Goal: Task Accomplishment & Management: Complete application form

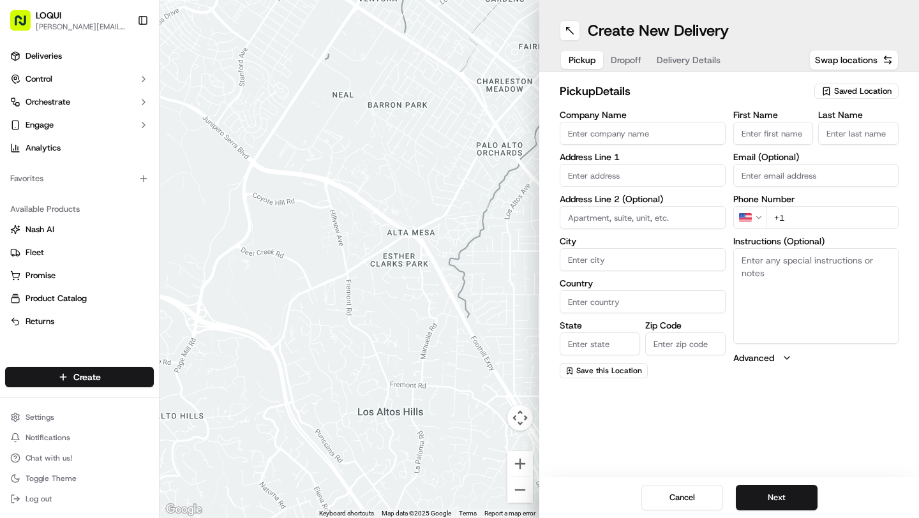
click at [860, 95] on span "Saved Location" at bounding box center [862, 91] width 57 height 11
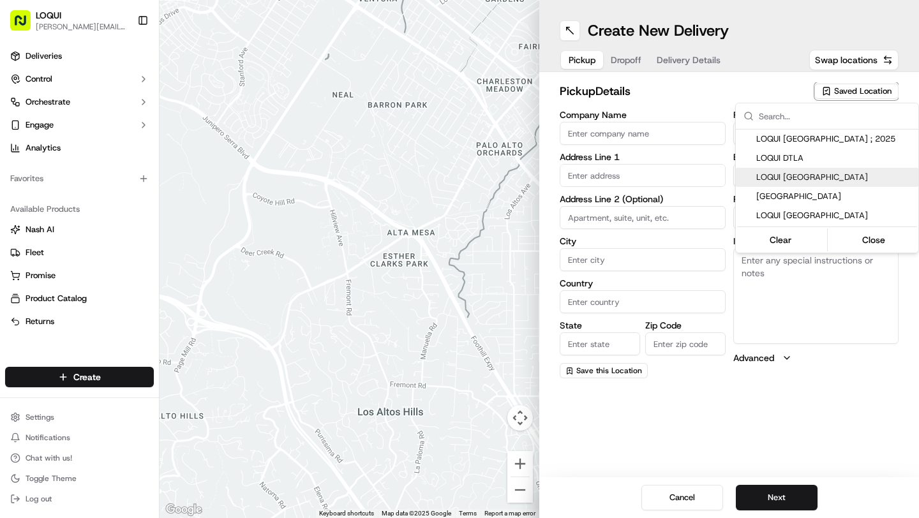
click at [825, 179] on span "LOQUI [GEOGRAPHIC_DATA]" at bounding box center [834, 177] width 157 height 11
type input "LOQUI [GEOGRAPHIC_DATA]"
type input "[STREET_ADDRESS]"
type input "#145"
type input "[GEOGRAPHIC_DATA]"
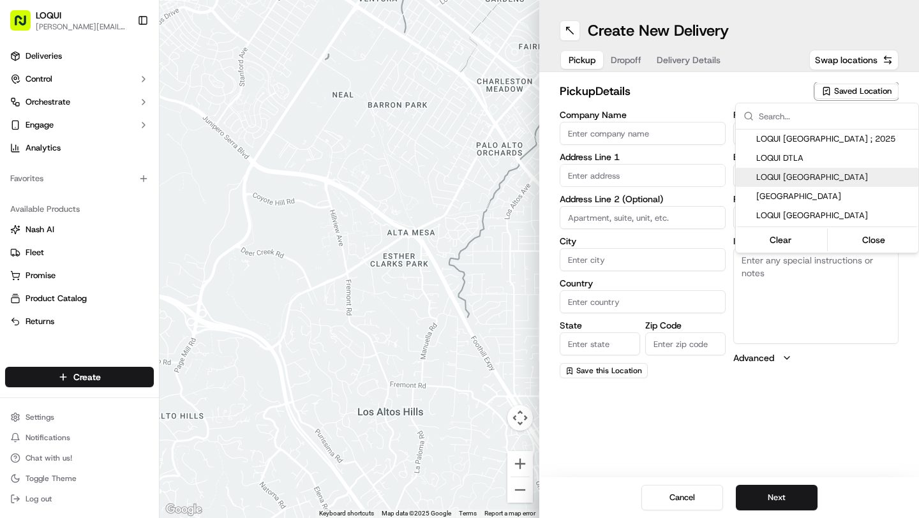
type input "US"
type input "CA"
type input "90094"
type input "[PERSON_NAME]"
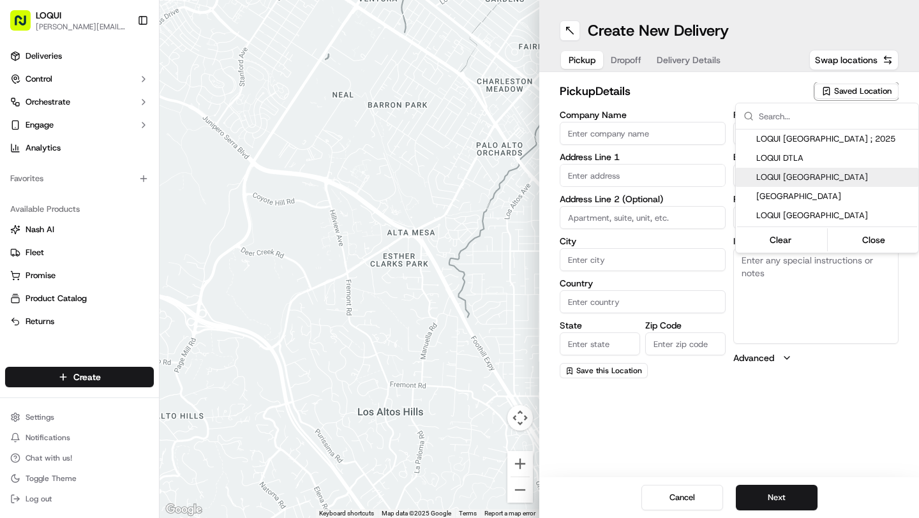
type input "[PERSON_NAME][EMAIL_ADDRESS][DOMAIN_NAME]"
type input "[PHONE_NUMBER]"
type textarea "We are located within the Runway development and are located across from the mo…"
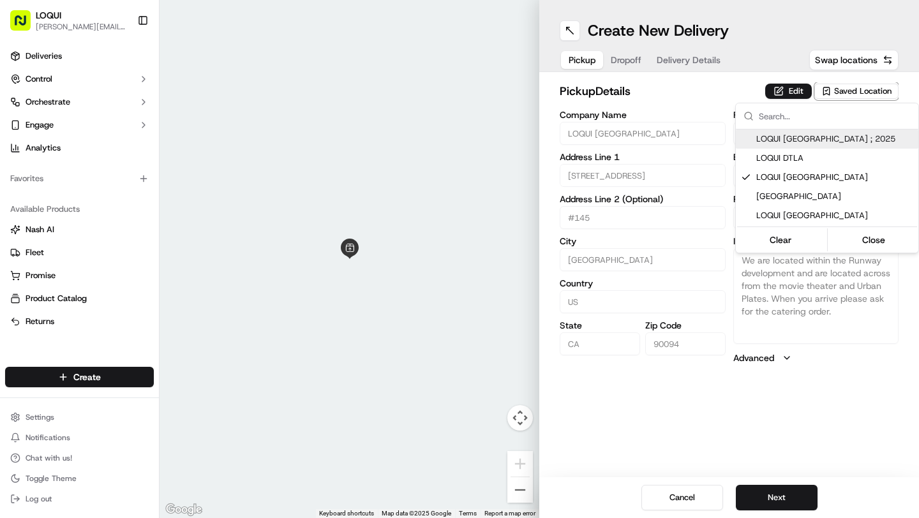
click at [791, 85] on html "LOQUI [PERSON_NAME][EMAIL_ADDRESS][DOMAIN_NAME] Toggle Sidebar Deliveries Contr…" at bounding box center [459, 259] width 919 height 518
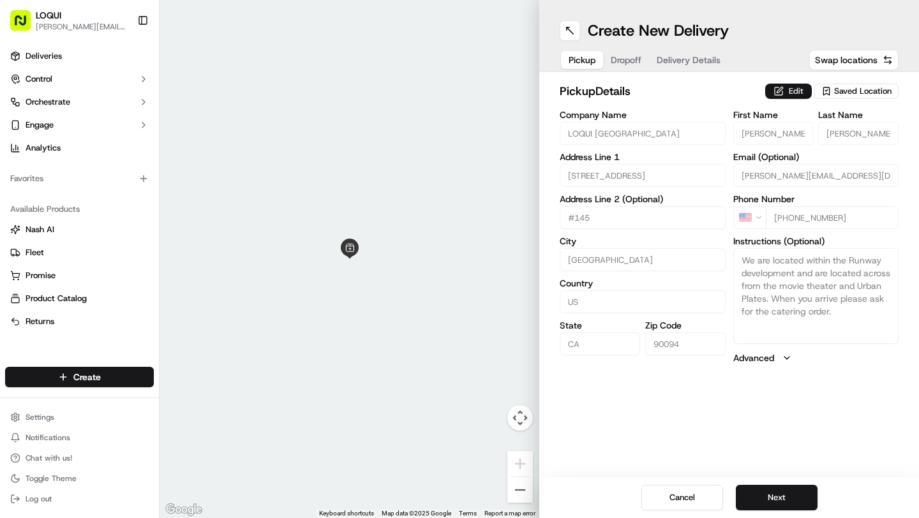
click at [792, 91] on button "Edit" at bounding box center [788, 91] width 47 height 15
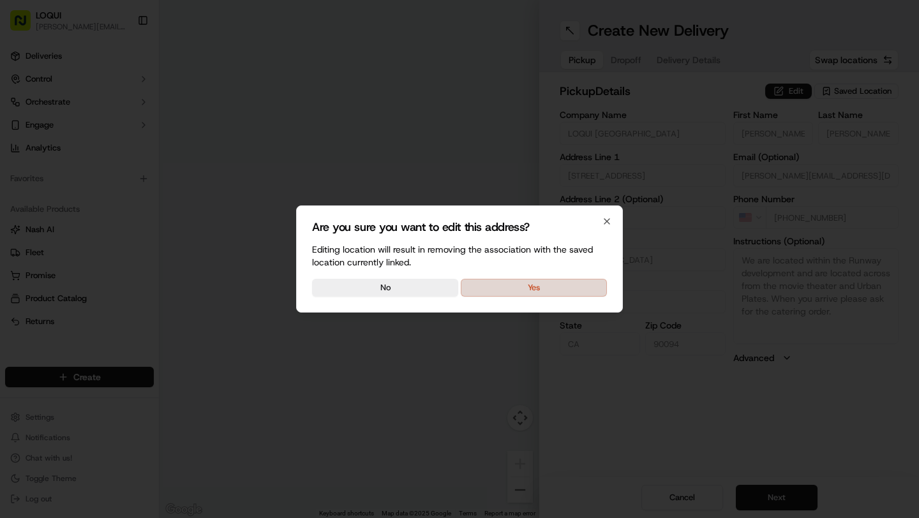
click at [562, 290] on button "Yes" at bounding box center [534, 288] width 146 height 18
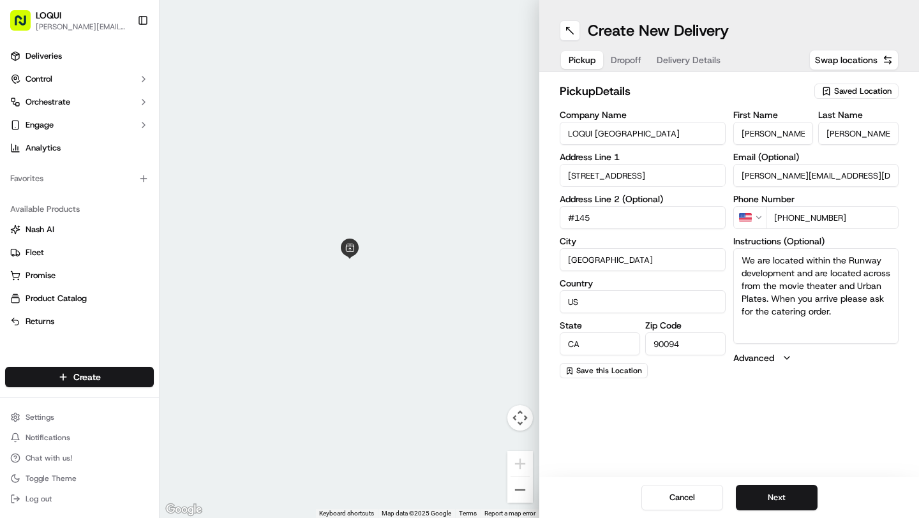
click at [794, 140] on input "[PERSON_NAME]" at bounding box center [773, 133] width 80 height 23
type input "[PERSON_NAME]"
click at [853, 130] on input "[PERSON_NAME]" at bounding box center [858, 133] width 80 height 23
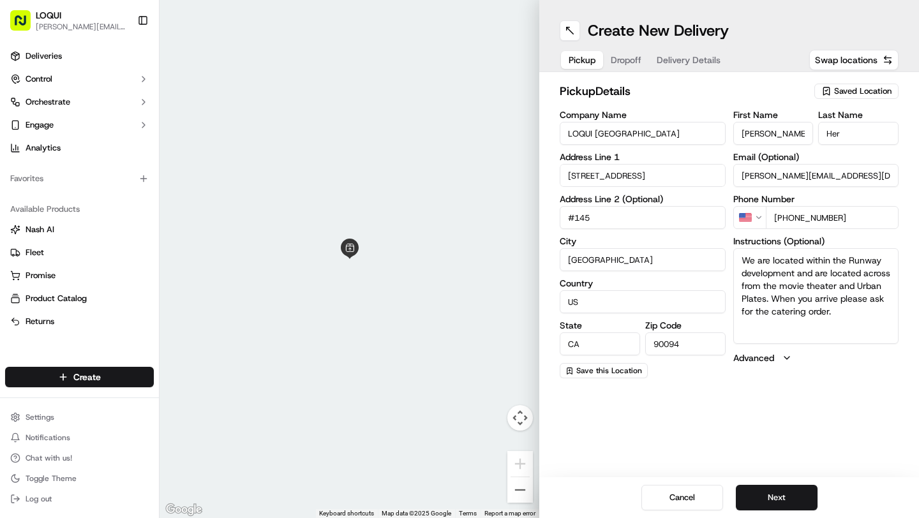
type input "[PERSON_NAME]"
click at [857, 215] on input "[PHONE_NUMBER]" at bounding box center [832, 217] width 133 height 23
type input "[PHONE_NUMBER]"
click at [848, 183] on input "[PERSON_NAME][EMAIL_ADDRESS][DOMAIN_NAME]" at bounding box center [816, 175] width 166 height 23
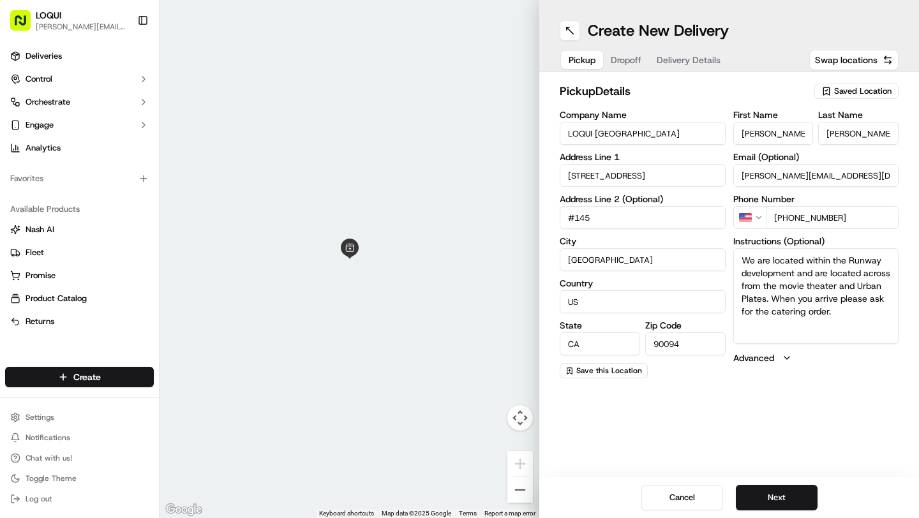
click at [848, 183] on input "[PERSON_NAME][EMAIL_ADDRESS][DOMAIN_NAME]" at bounding box center [816, 175] width 166 height 23
click at [792, 492] on button "Next" at bounding box center [777, 498] width 82 height 26
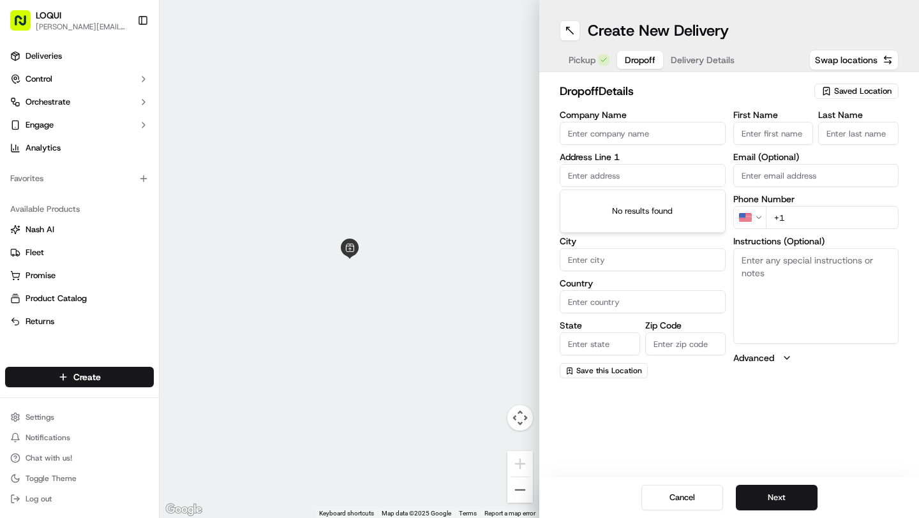
click at [611, 181] on input "text" at bounding box center [643, 175] width 166 height 23
paste input "[STREET_ADDRESS]"
click at [670, 231] on div "[STREET_ADDRESS]" at bounding box center [643, 221] width 160 height 19
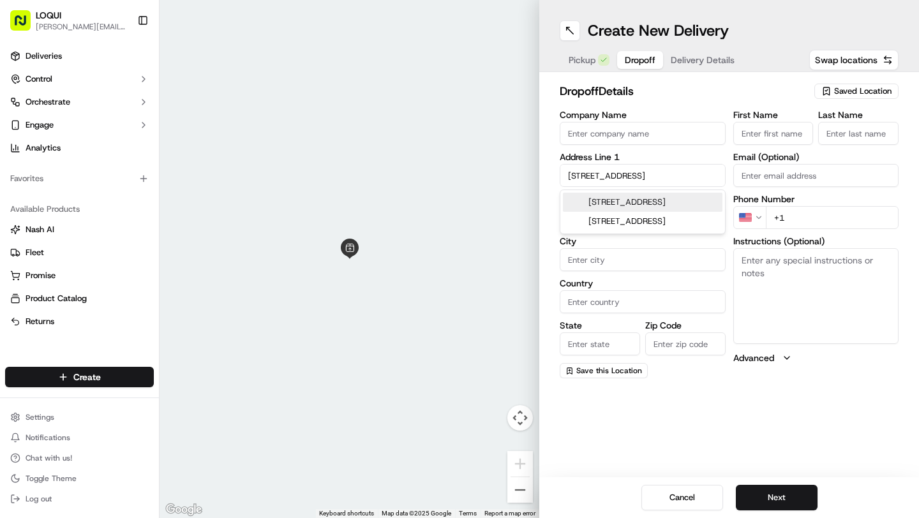
type input "[STREET_ADDRESS]"
type input "160"
type input "[GEOGRAPHIC_DATA]"
type input "CA"
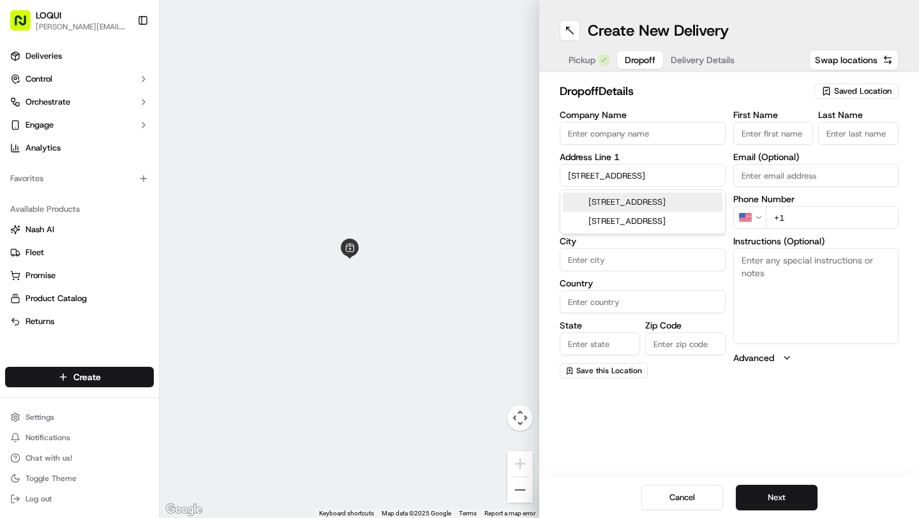
type input "90045"
type input "[STREET_ADDRESS]"
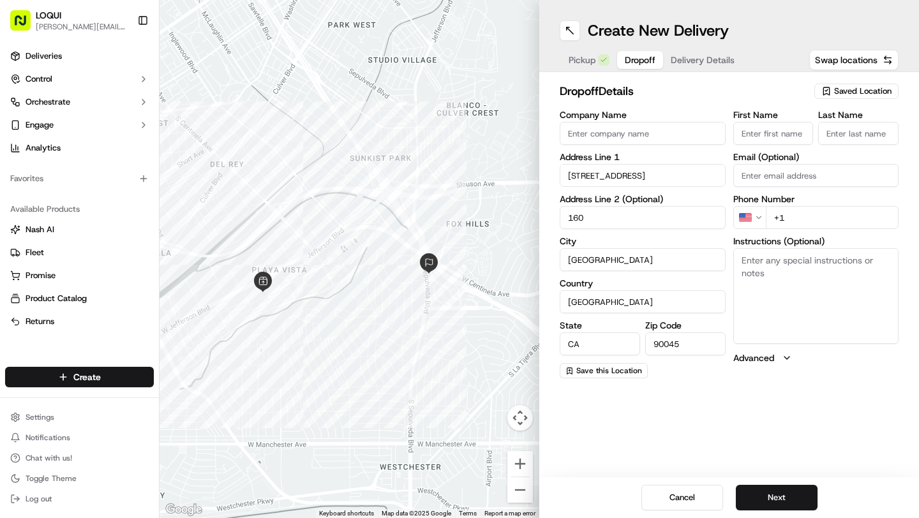
click at [569, 217] on input "160" at bounding box center [643, 217] width 166 height 23
type input "Suite 160"
click at [811, 301] on textarea "Instructions (Optional)" at bounding box center [816, 296] width 166 height 96
click at [652, 141] on input "Company Name" at bounding box center [643, 133] width 166 height 23
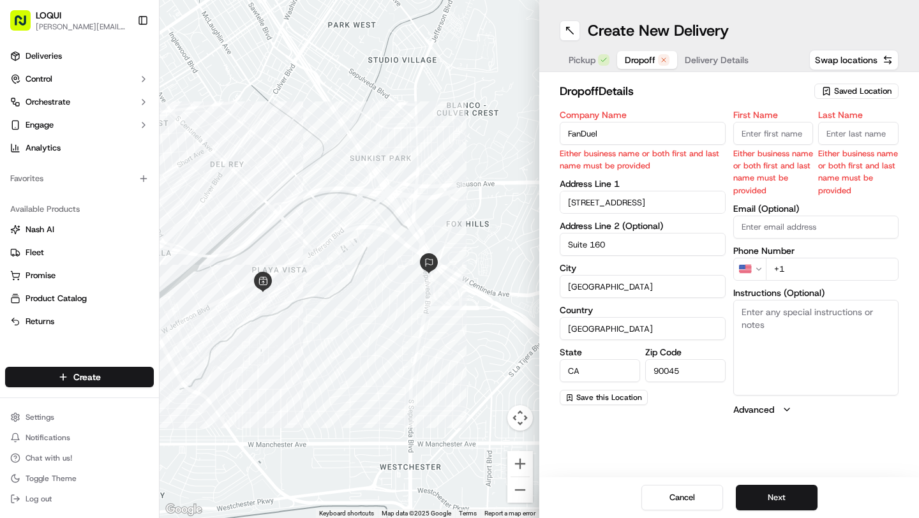
type input "FanDuel"
click at [787, 133] on input "First Name" at bounding box center [773, 133] width 80 height 23
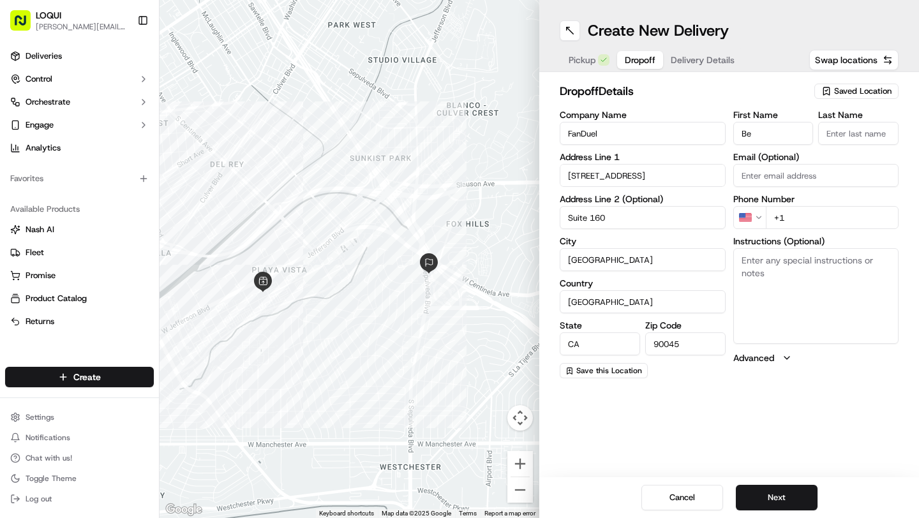
type input "[PERSON_NAME]"
click at [857, 132] on input "Last Name" at bounding box center [858, 133] width 80 height 23
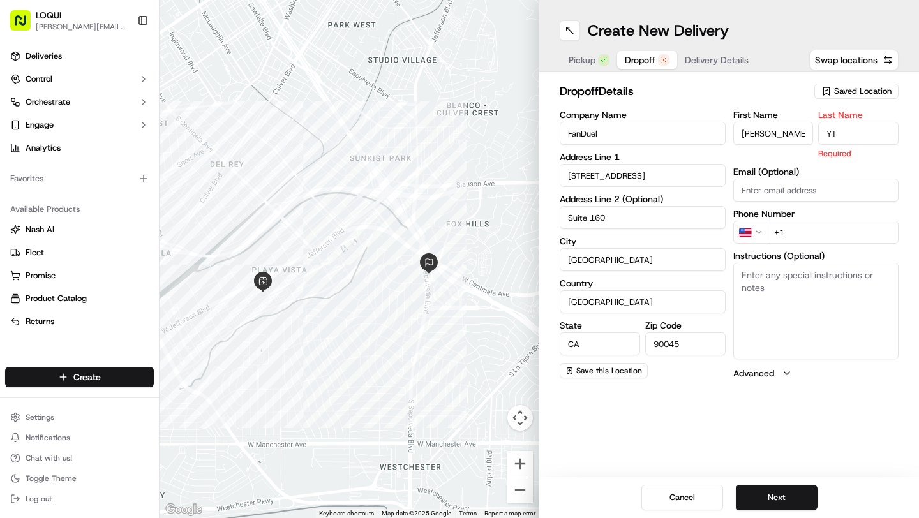
type input "Y"
type input "Trezile"
click at [850, 225] on input "+1" at bounding box center [832, 232] width 133 height 23
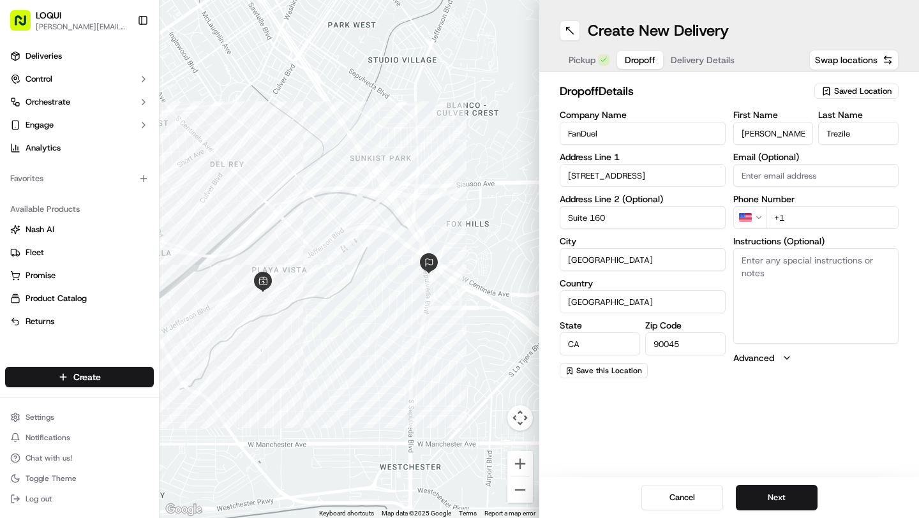
click at [836, 222] on input "+1" at bounding box center [832, 217] width 133 height 23
click at [783, 273] on textarea "Instructions (Optional)" at bounding box center [816, 296] width 166 height 96
click at [829, 219] on input "+1" at bounding box center [832, 217] width 133 height 23
type input "[PHONE_NUMBER]"
click at [838, 296] on textarea "Instructions (Optional)" at bounding box center [816, 296] width 166 height 96
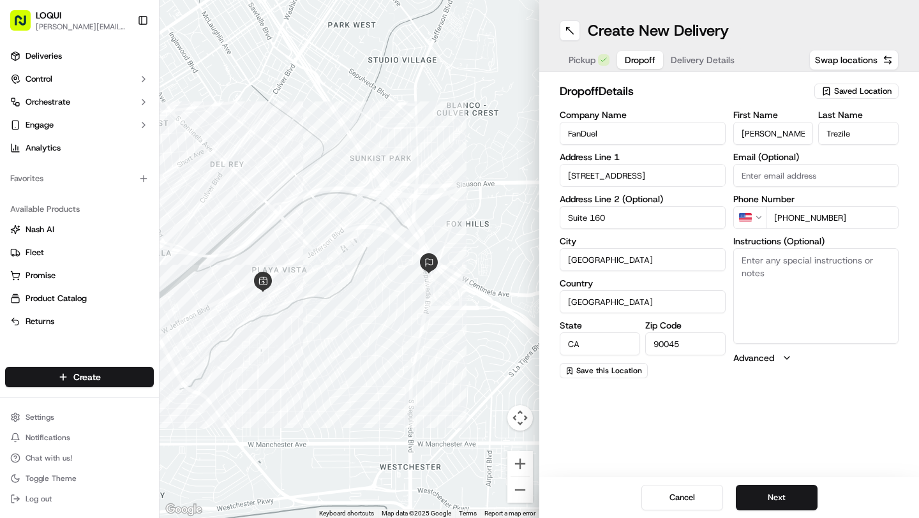
paste textarea "Please take elevator up to lobby area."
click at [805, 292] on textarea "Please take elevator up to lobby area." at bounding box center [816, 296] width 166 height 96
click at [808, 323] on textarea "Please take elevator up to lobby area." at bounding box center [816, 296] width 166 height 96
type textarea "Please take elevator up to lobby area."
click at [804, 497] on button "Next" at bounding box center [777, 498] width 82 height 26
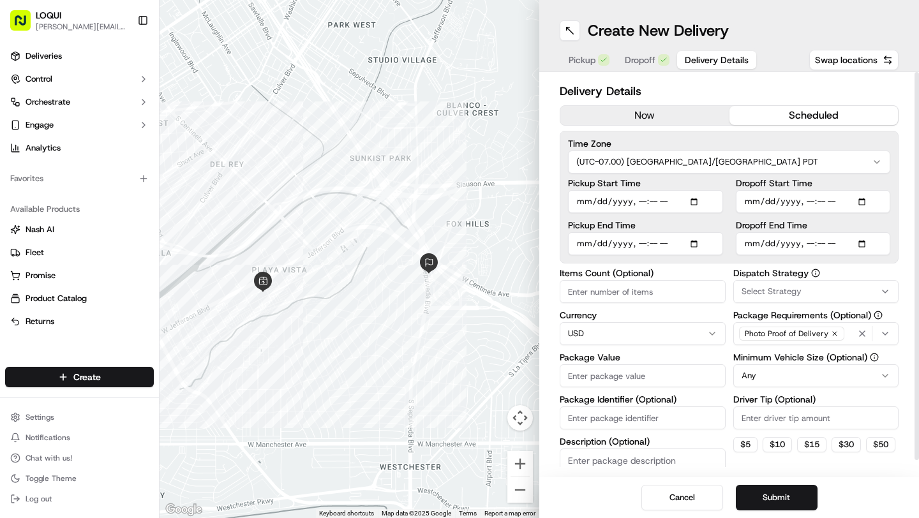
click at [793, 119] on button "scheduled" at bounding box center [814, 115] width 169 height 19
click at [700, 207] on input "Pickup Start Time" at bounding box center [645, 201] width 155 height 23
click at [694, 202] on input "Pickup Start Time" at bounding box center [645, 201] width 155 height 23
type input "[DATE]T11:55"
click at [714, 198] on input "Pickup Start Time" at bounding box center [645, 201] width 155 height 23
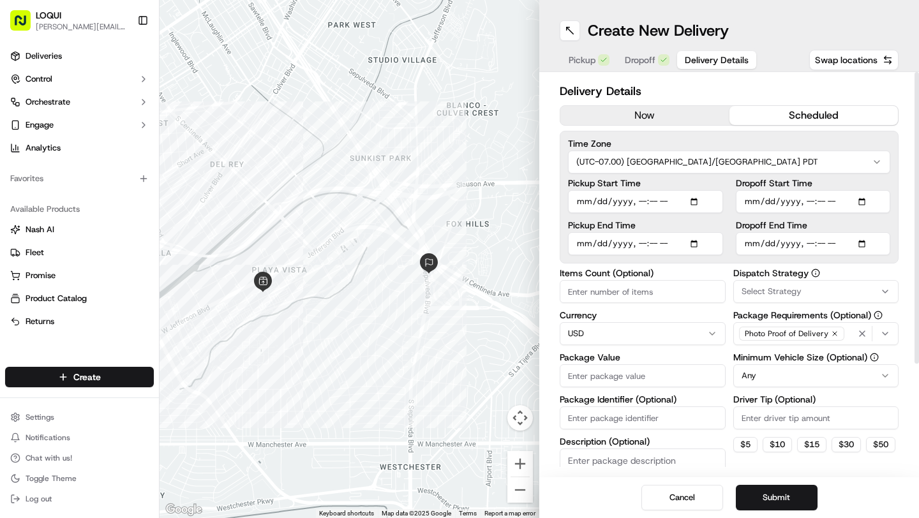
click at [695, 245] on input "Pickup End Time" at bounding box center [645, 243] width 155 height 23
click at [731, 222] on div "Pickup Start Time Pickup End Time Dropoff Start Time Dropoff End Time" at bounding box center [729, 217] width 322 height 77
click at [698, 246] on input "Pickup End Time" at bounding box center [645, 243] width 155 height 23
type input "[DATE]T12:00"
click at [720, 219] on div "Pickup Start Time Pickup End Time" at bounding box center [645, 217] width 155 height 77
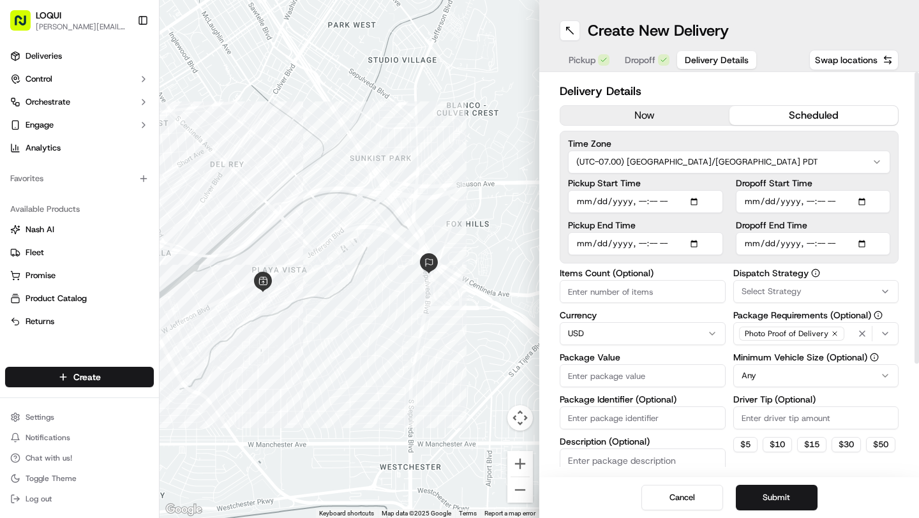
click at [864, 202] on input "Dropoff Start Time" at bounding box center [813, 201] width 155 height 23
type input "[DATE]T12:10"
click at [839, 184] on label "Dropoff Start Time" at bounding box center [813, 183] width 155 height 9
click at [839, 190] on input "Dropoff Start Time" at bounding box center [813, 201] width 155 height 23
click at [863, 242] on input "Dropoff End Time" at bounding box center [813, 243] width 155 height 23
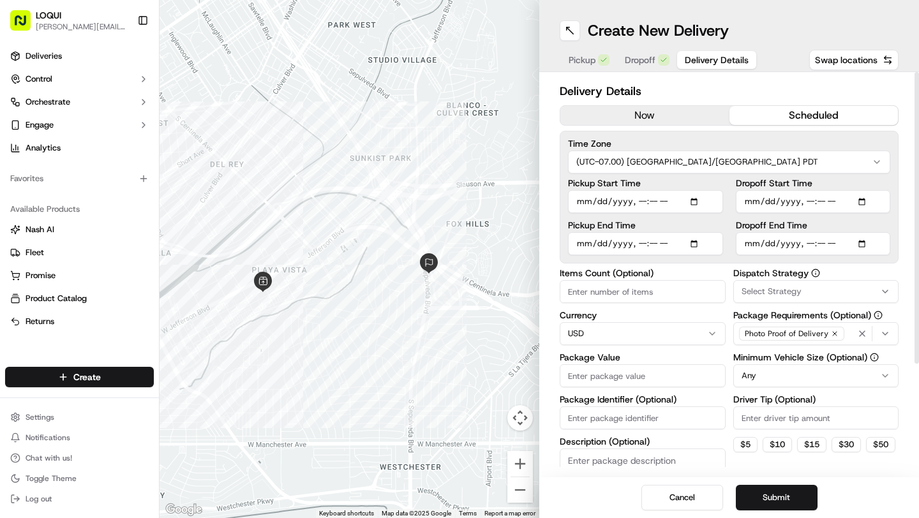
type input "[DATE]T12:15"
click at [895, 228] on div "Time Zone (UTC-07.00) [GEOGRAPHIC_DATA]/[GEOGRAPHIC_DATA] PDT Pickup Start Time…" at bounding box center [729, 197] width 339 height 133
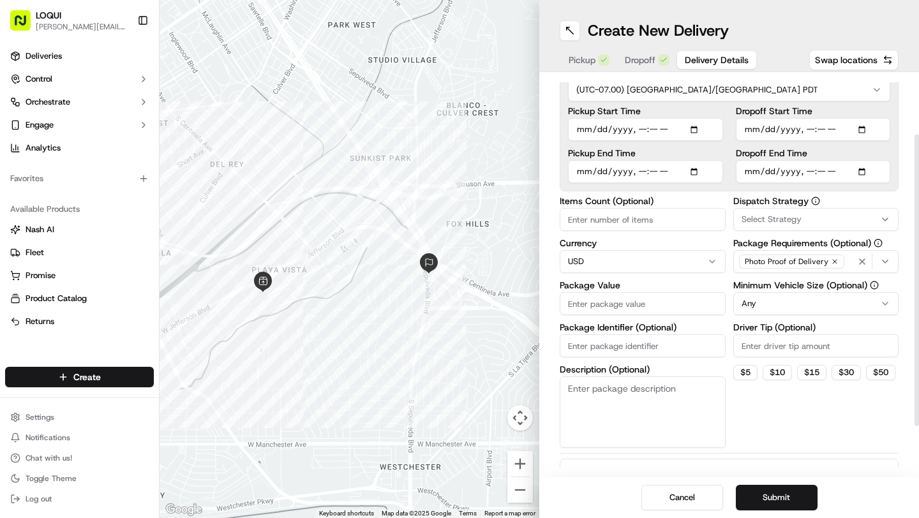
scroll to position [82, 0]
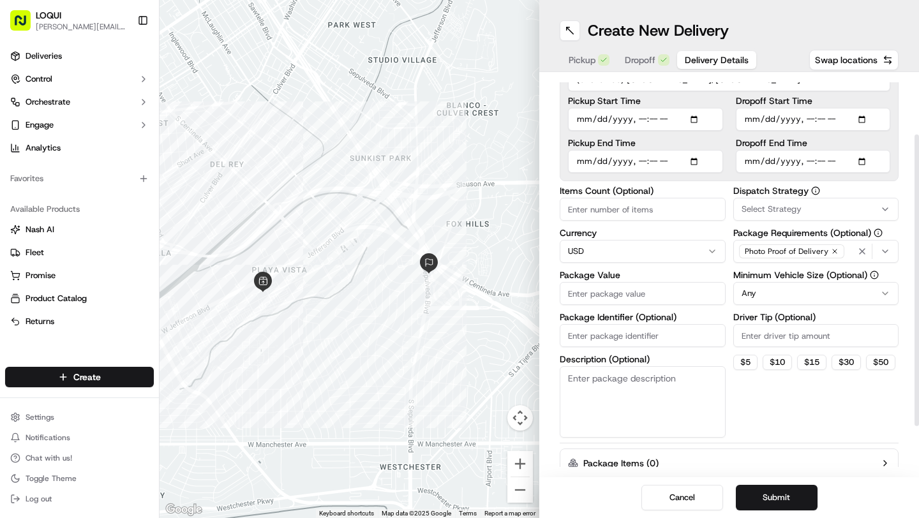
click at [656, 220] on input "Items Count (Optional)" at bounding box center [643, 209] width 166 height 23
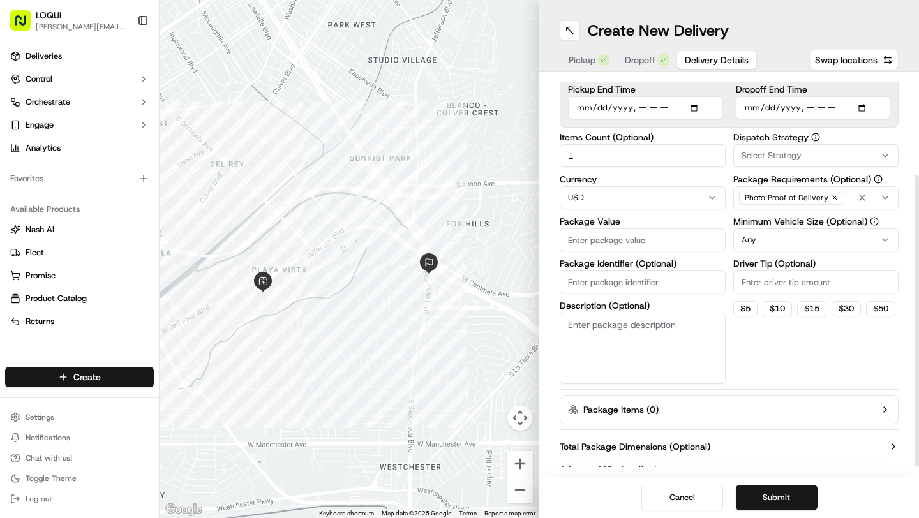
type input "1"
click at [639, 240] on input "Package Value" at bounding box center [643, 240] width 166 height 23
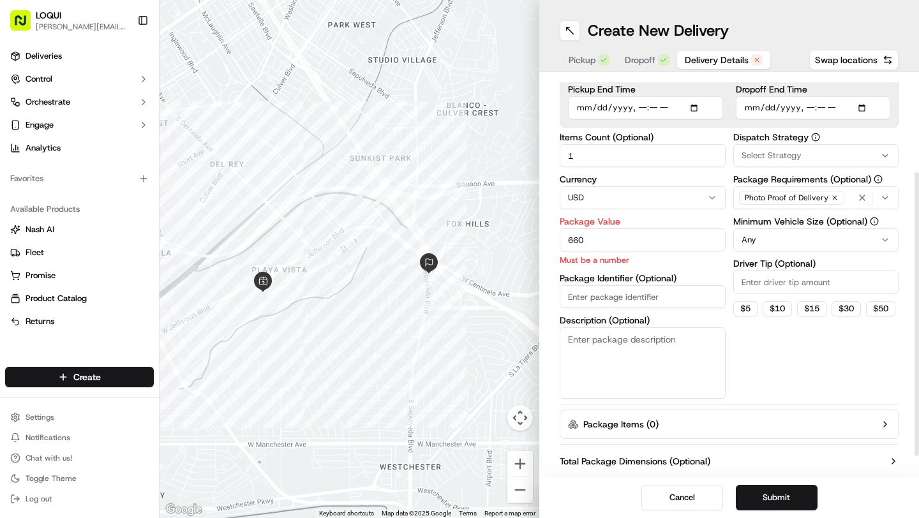
type input "660"
click at [636, 368] on textarea "Description (Optional)" at bounding box center [643, 362] width 166 height 71
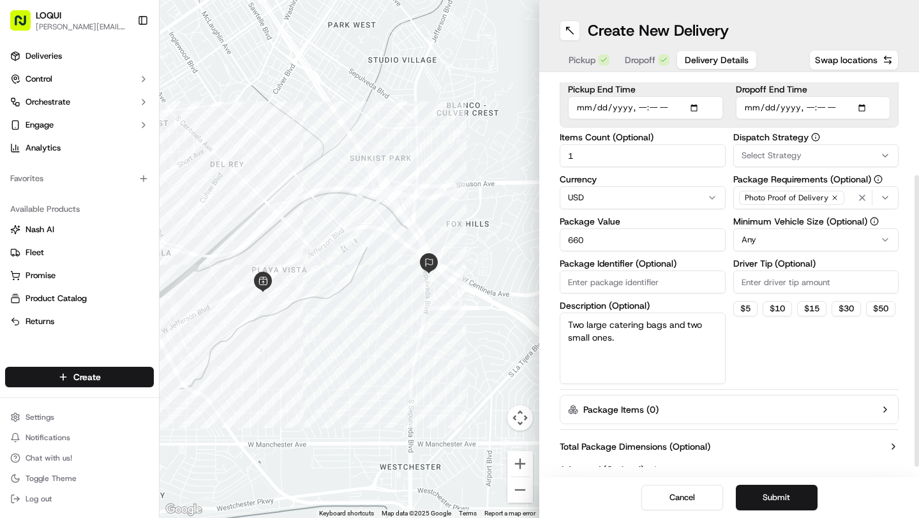
scroll to position [150, 0]
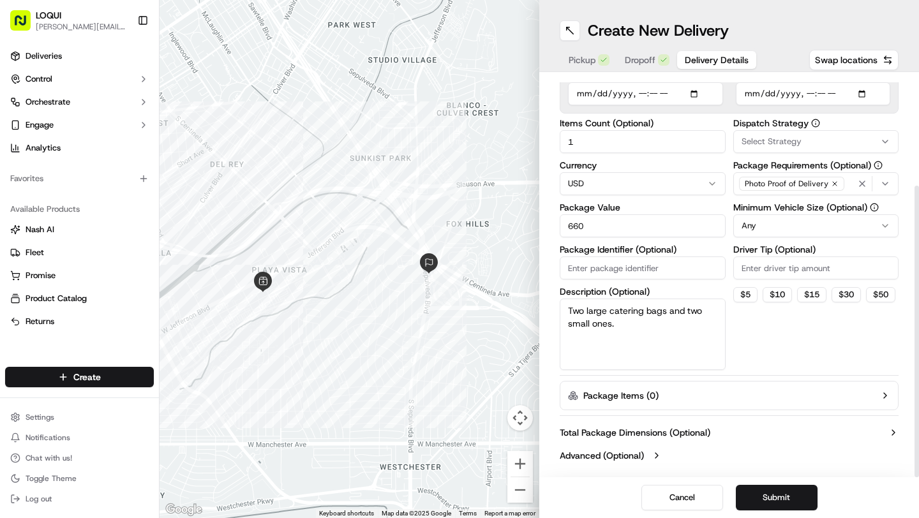
type textarea "Two large catering bags and two small ones."
click at [783, 224] on html "LOQUI [PERSON_NAME][EMAIL_ADDRESS][DOMAIN_NAME] Toggle Sidebar Deliveries Contr…" at bounding box center [459, 259] width 919 height 518
click at [790, 269] on input "Driver Tip (Optional)" at bounding box center [816, 268] width 166 height 23
type input "30"
click at [806, 344] on div "Dispatch Strategy Select Strategy Package Requirements (Optional) Photo Proof o…" at bounding box center [816, 245] width 166 height 252
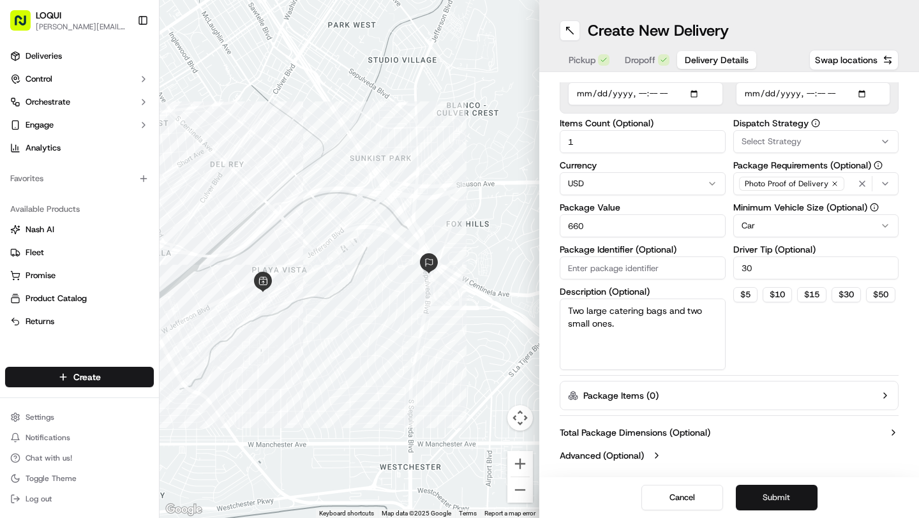
click at [783, 500] on button "Submit" at bounding box center [777, 498] width 82 height 26
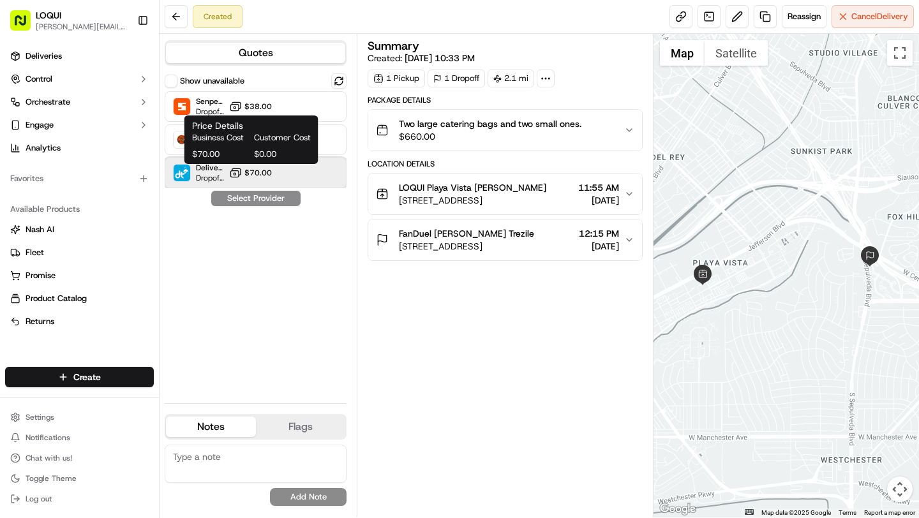
click at [276, 172] on div "DeliverThat Dropoff ETA - $70.00" at bounding box center [256, 173] width 182 height 31
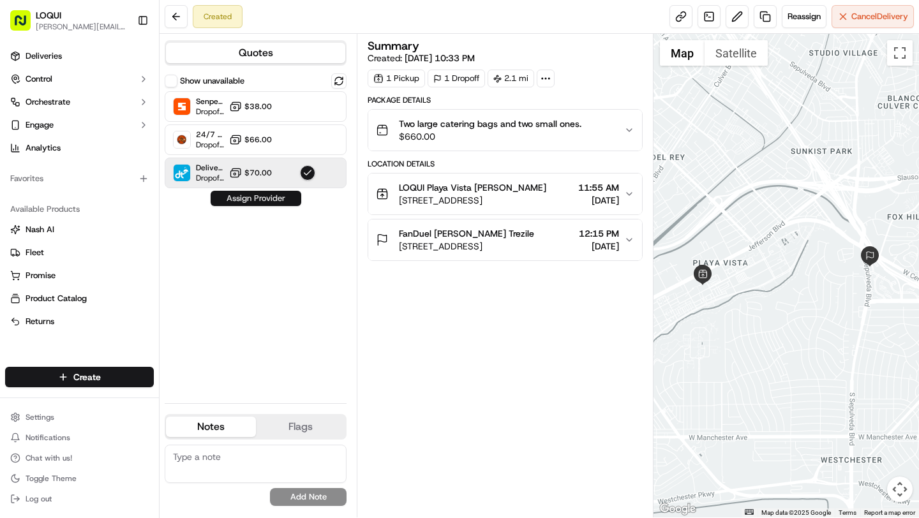
click at [244, 200] on button "Assign Provider" at bounding box center [256, 198] width 91 height 15
click at [253, 197] on div "Show unavailable Senpex (small package) Dropoff ETA 1 hour $38.00 24/7 Errands …" at bounding box center [256, 233] width 182 height 320
